Goal: Task Accomplishment & Management: Manage account settings

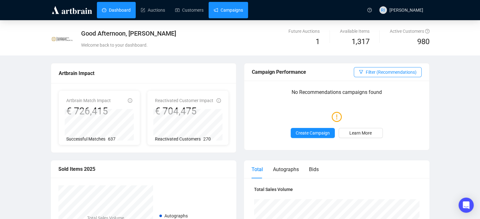
click at [228, 7] on link "Campaigns" at bounding box center [228, 10] width 29 height 16
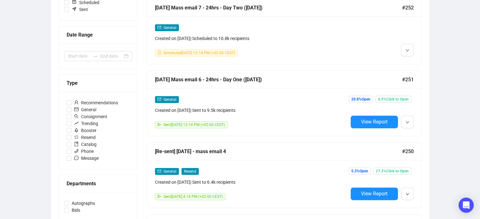
scroll to position [117, 0]
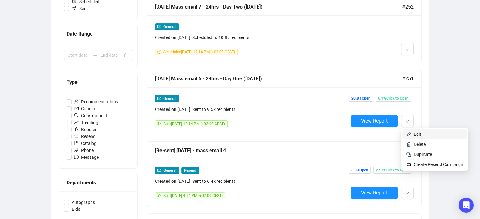
click at [418, 136] on span "Edit" at bounding box center [418, 134] width 8 height 5
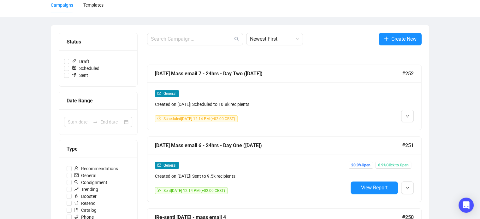
scroll to position [49, 0]
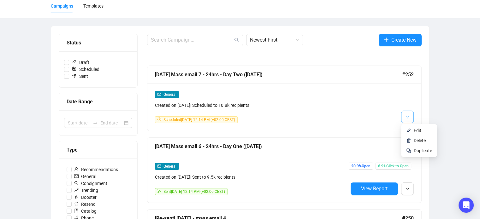
click at [409, 117] on icon "down" at bounding box center [408, 118] width 4 height 4
click at [420, 131] on span "Edit" at bounding box center [418, 130] width 8 height 5
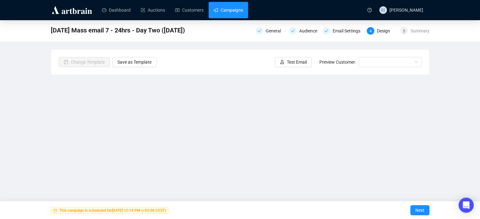
click at [224, 7] on link "Campaigns" at bounding box center [228, 10] width 29 height 16
